Goal: Task Accomplishment & Management: Manage account settings

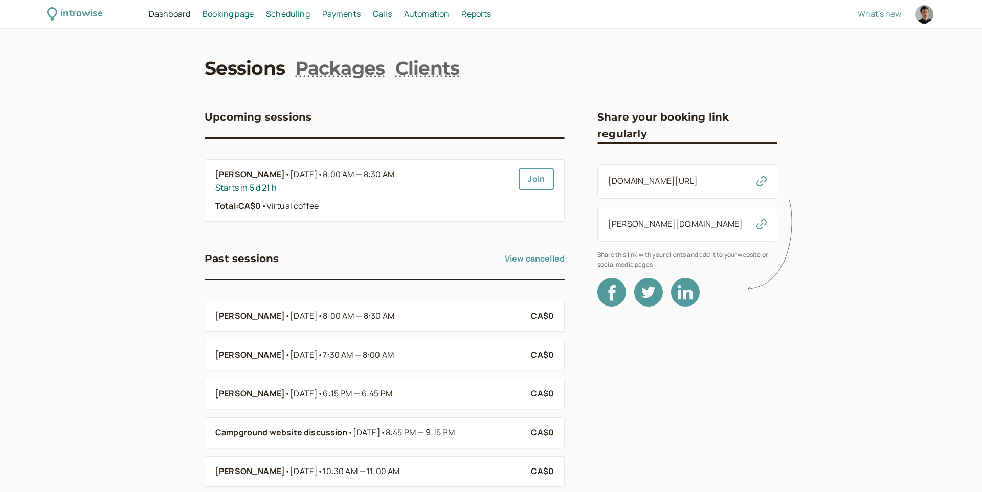
click at [930, 20] on div at bounding box center [924, 14] width 18 height 18
select select "[GEOGRAPHIC_DATA]/[GEOGRAPHIC_DATA]"
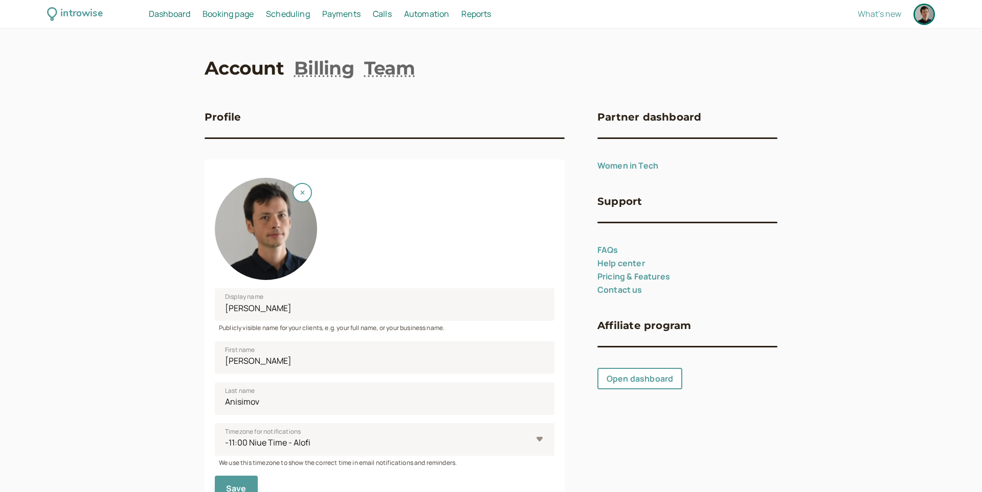
click at [158, 13] on span "Dashboard" at bounding box center [169, 13] width 41 height 11
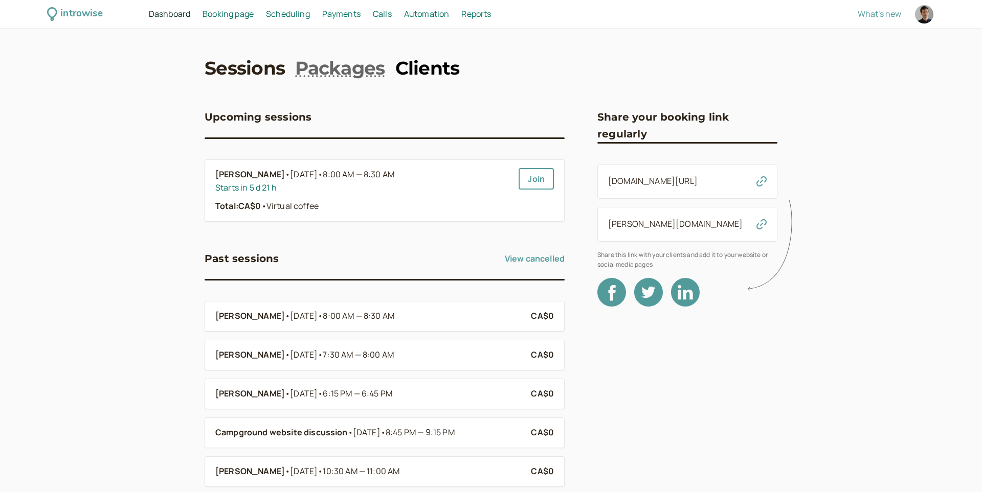
click at [421, 60] on link "Clients" at bounding box center [427, 68] width 64 height 26
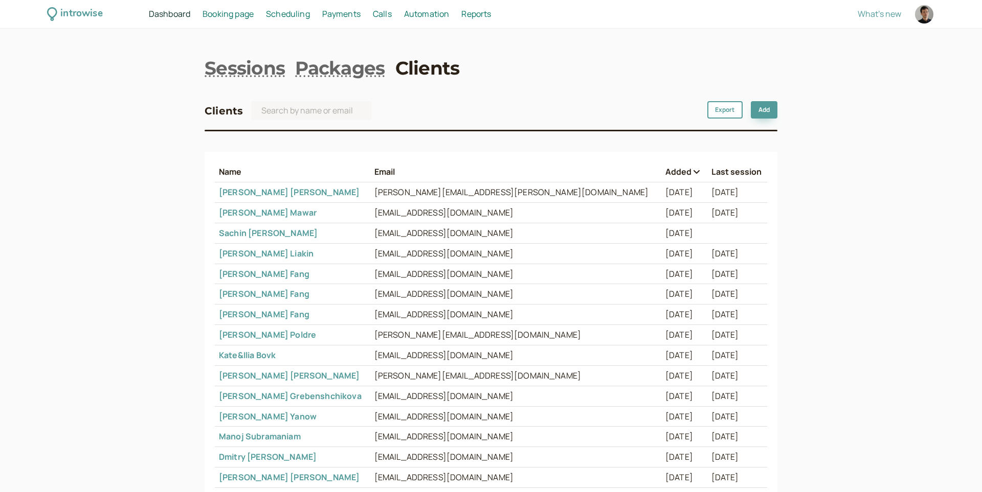
click at [924, 17] on div at bounding box center [924, 14] width 18 height 18
select select "[GEOGRAPHIC_DATA]/[GEOGRAPHIC_DATA]"
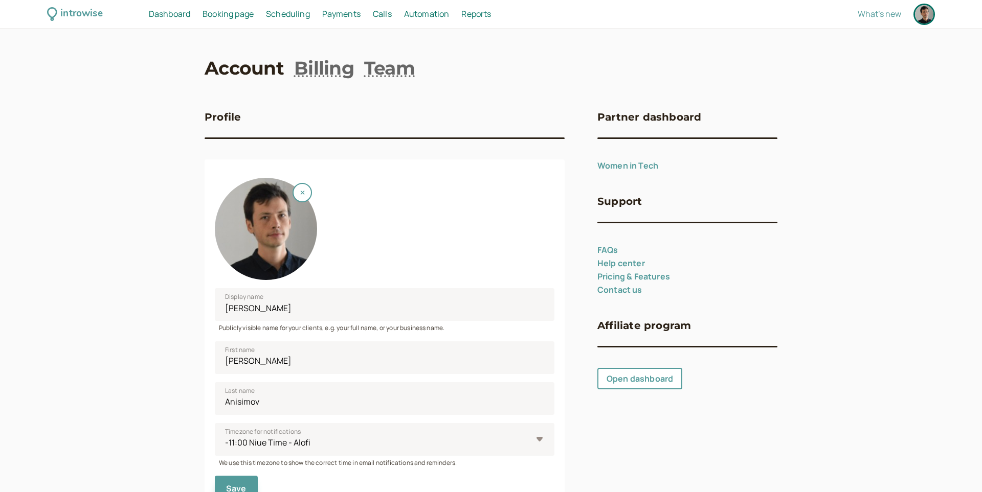
click at [164, 9] on span "Dashboard" at bounding box center [169, 13] width 41 height 11
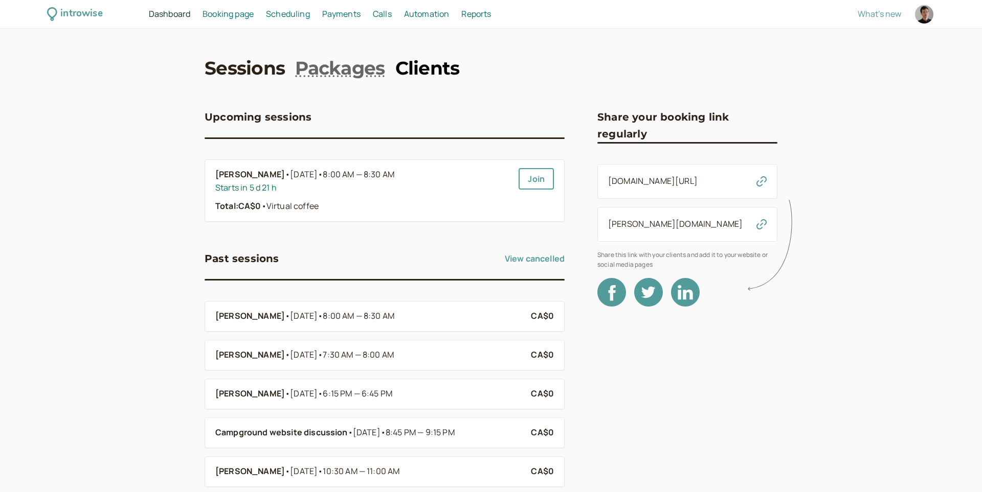
click at [406, 75] on link "Clients" at bounding box center [427, 68] width 64 height 26
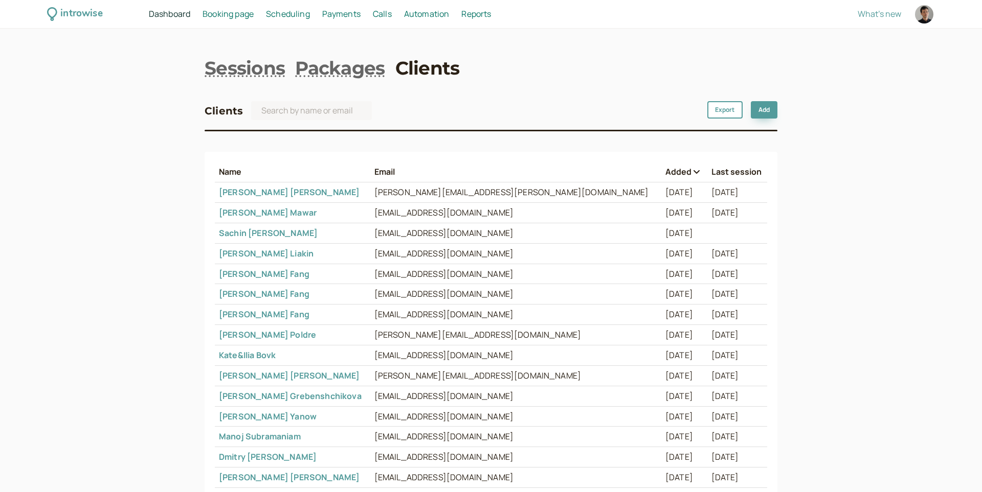
click at [235, 194] on link "Cody Norris" at bounding box center [289, 192] width 141 height 11
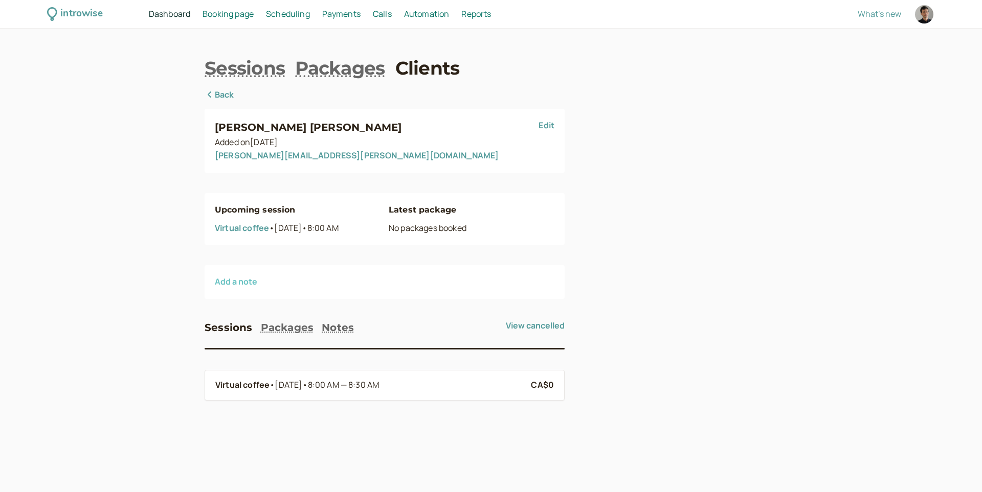
click at [231, 286] on button "Add a note" at bounding box center [236, 281] width 42 height 9
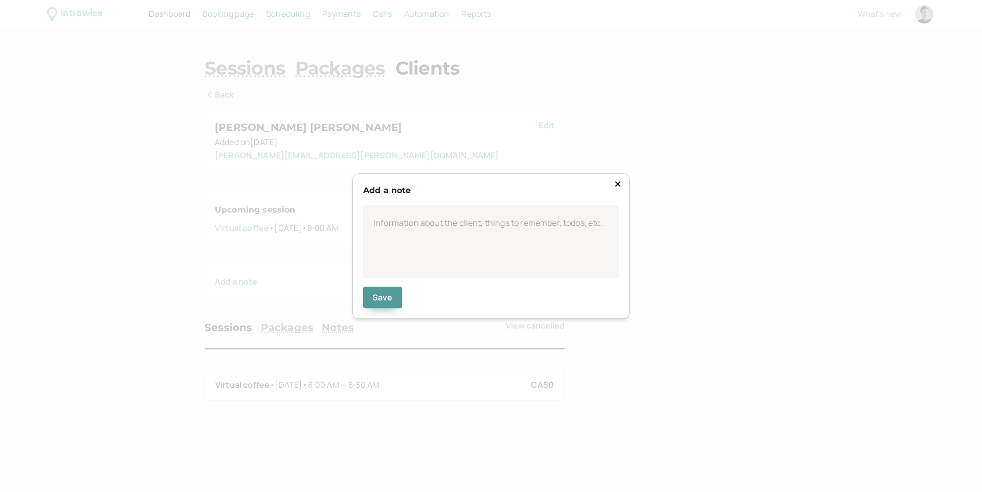
click at [618, 182] on icon at bounding box center [618, 184] width 6 height 8
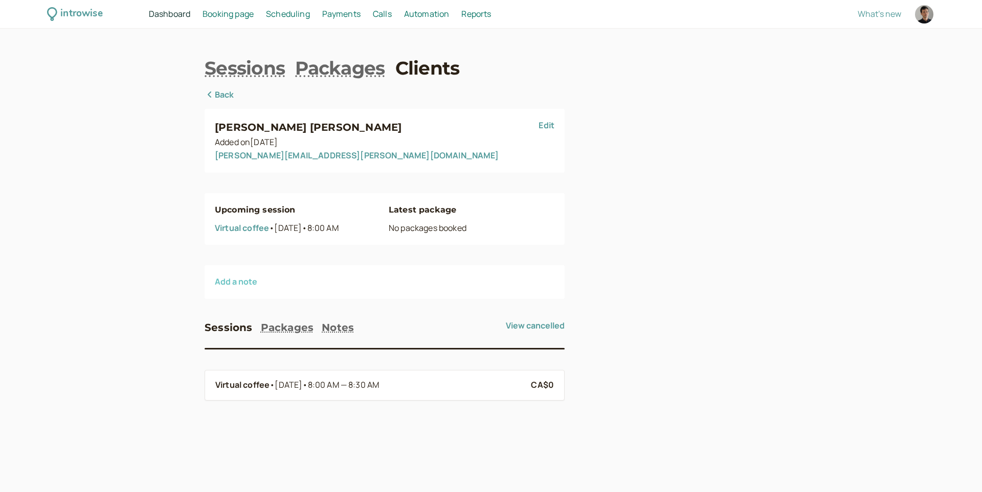
click at [228, 284] on button "Add a note" at bounding box center [236, 281] width 42 height 9
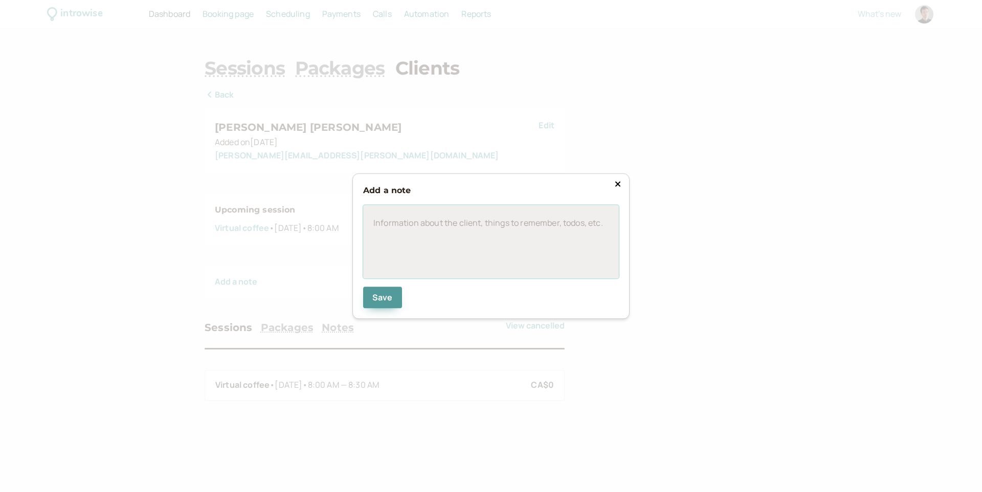
click at [472, 252] on div at bounding box center [491, 243] width 256 height 74
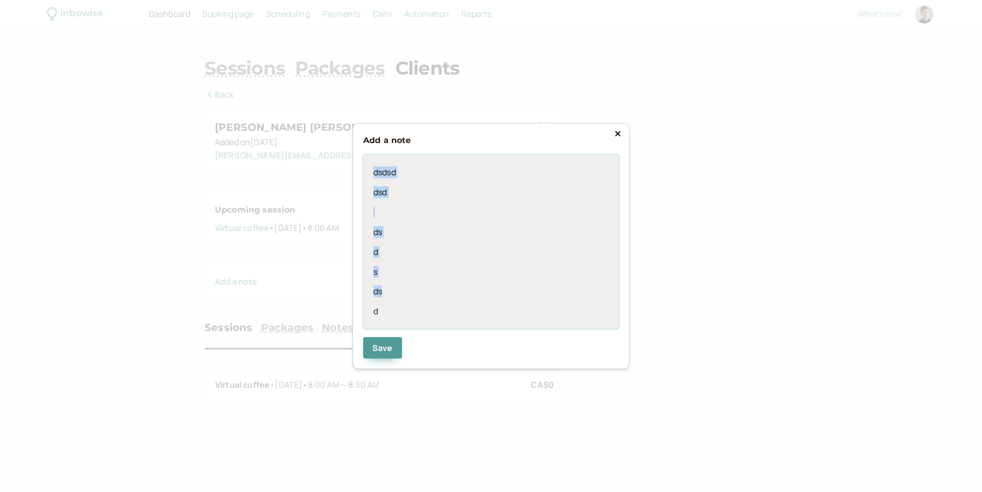
copy div "dsdsd dsd ds d s ds"
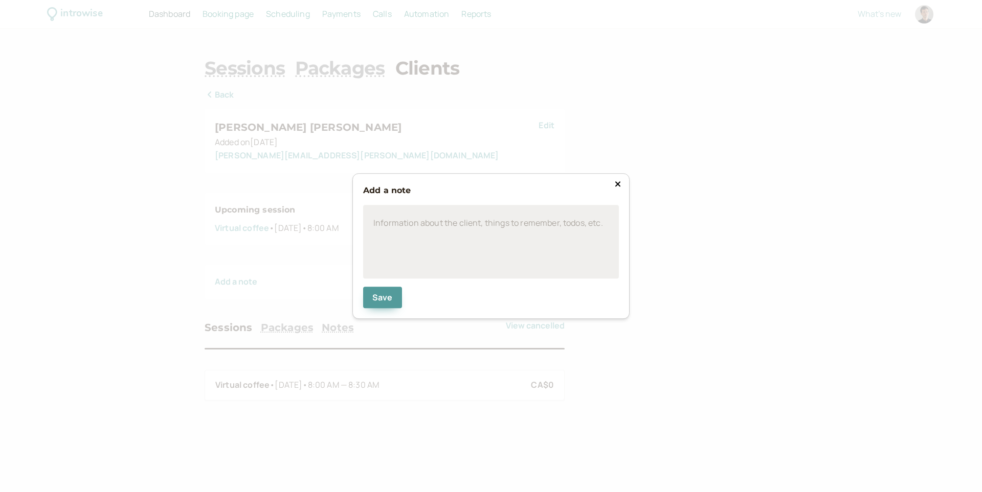
click at [617, 181] on icon at bounding box center [618, 184] width 6 height 8
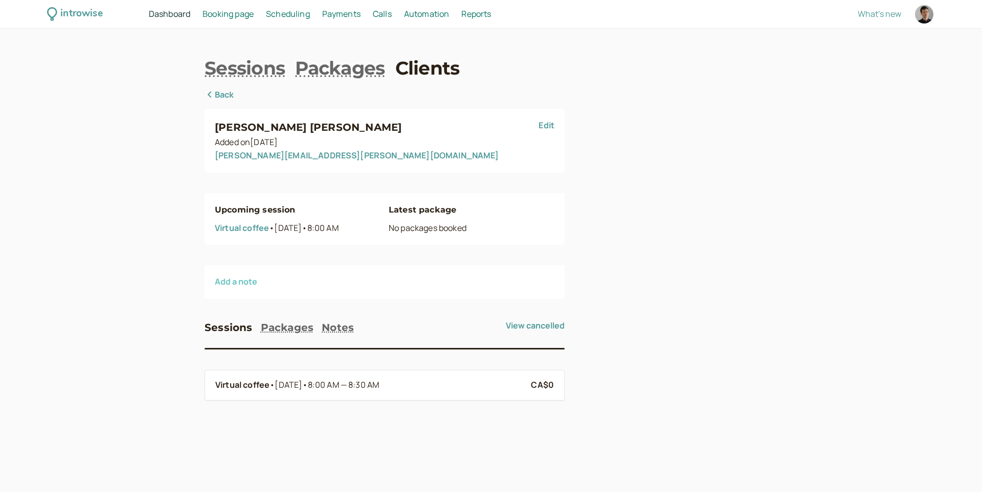
click at [250, 286] on button "Add a note" at bounding box center [236, 281] width 42 height 9
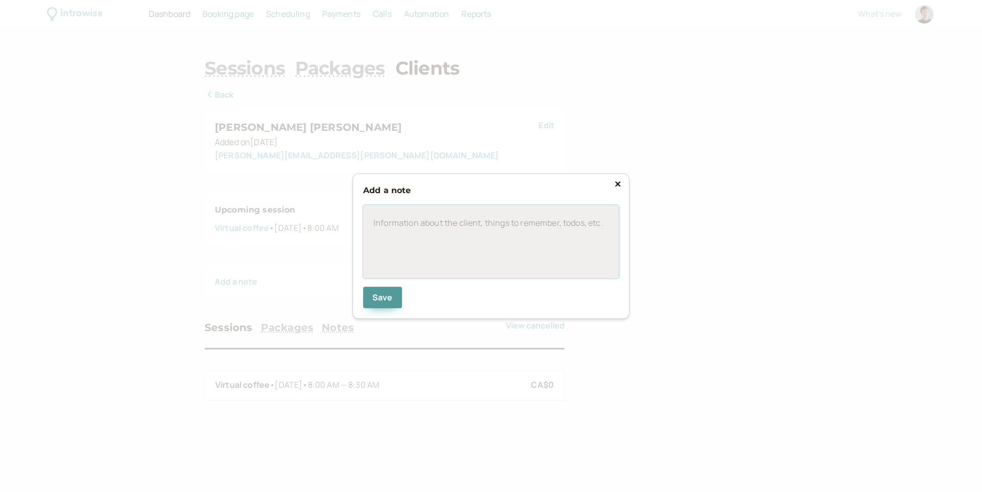
click at [458, 212] on div at bounding box center [491, 243] width 256 height 74
click at [416, 229] on div "bold" at bounding box center [491, 243] width 256 height 74
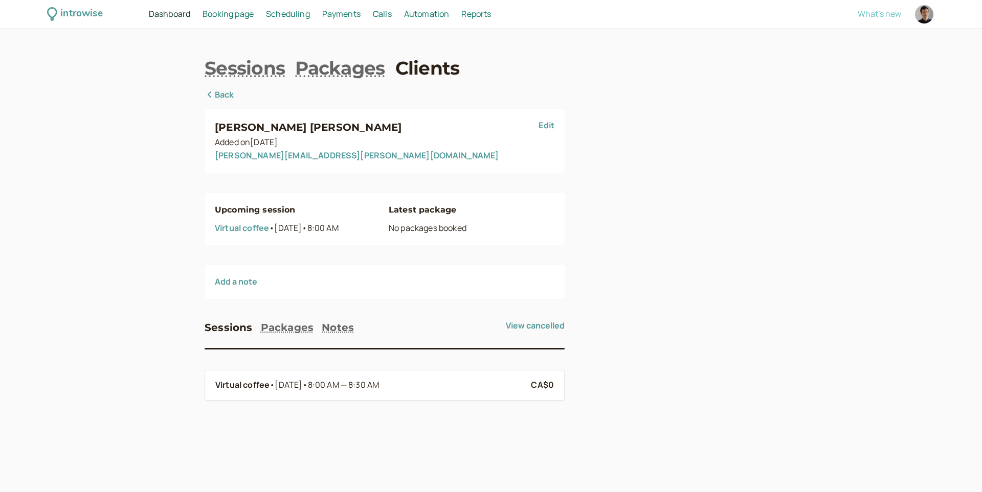
click at [890, 13] on span "What's new" at bounding box center [878, 13] width 43 height 11
